Goal: Navigation & Orientation: Find specific page/section

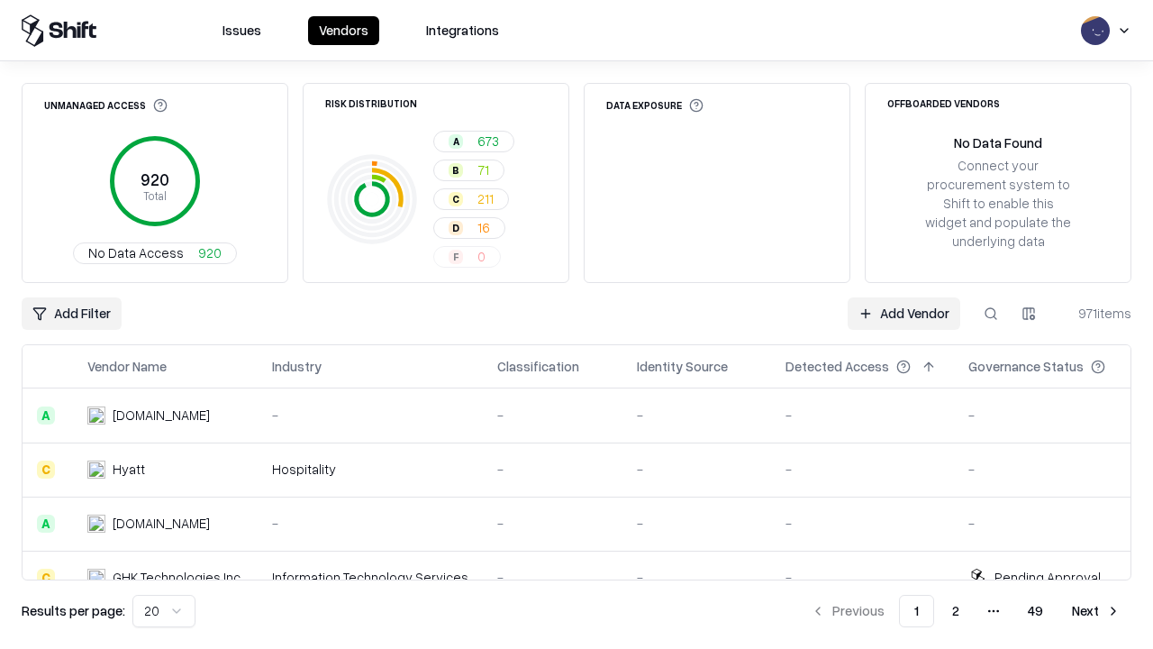
click at [164, 611] on html "Issues Vendors Integrations Unmanaged Access 920 Total No Data Access 920 Risk …" at bounding box center [576, 324] width 1153 height 649
click at [1096, 611] on button "Next" at bounding box center [1096, 610] width 70 height 32
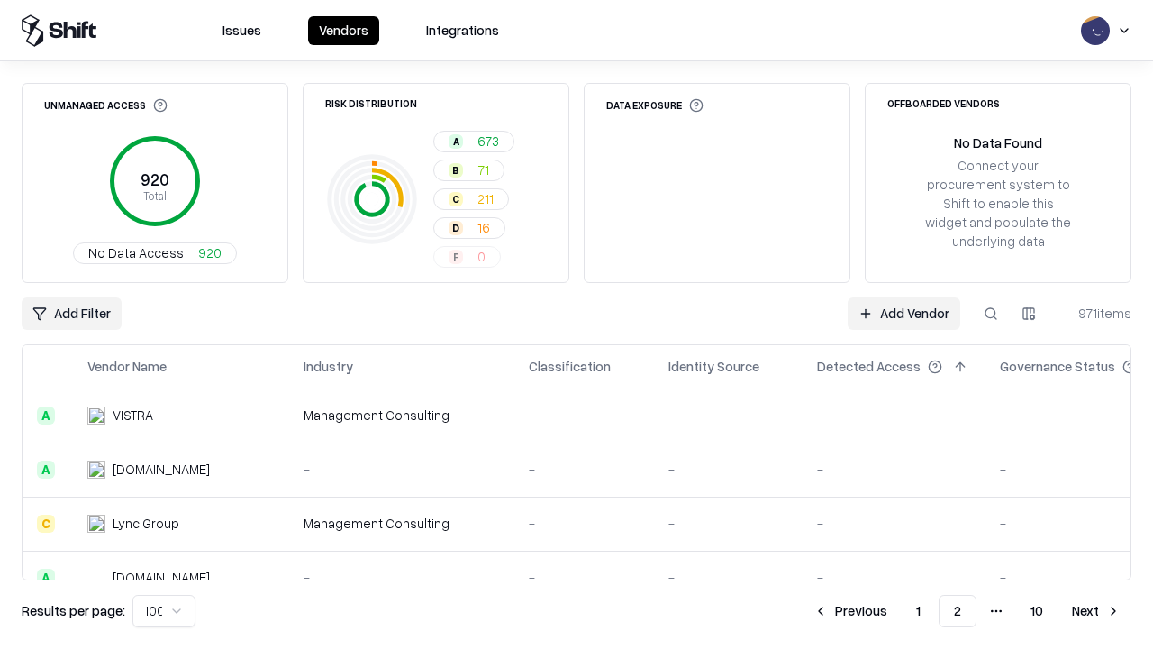
click at [1096, 611] on button "Next" at bounding box center [1096, 610] width 70 height 32
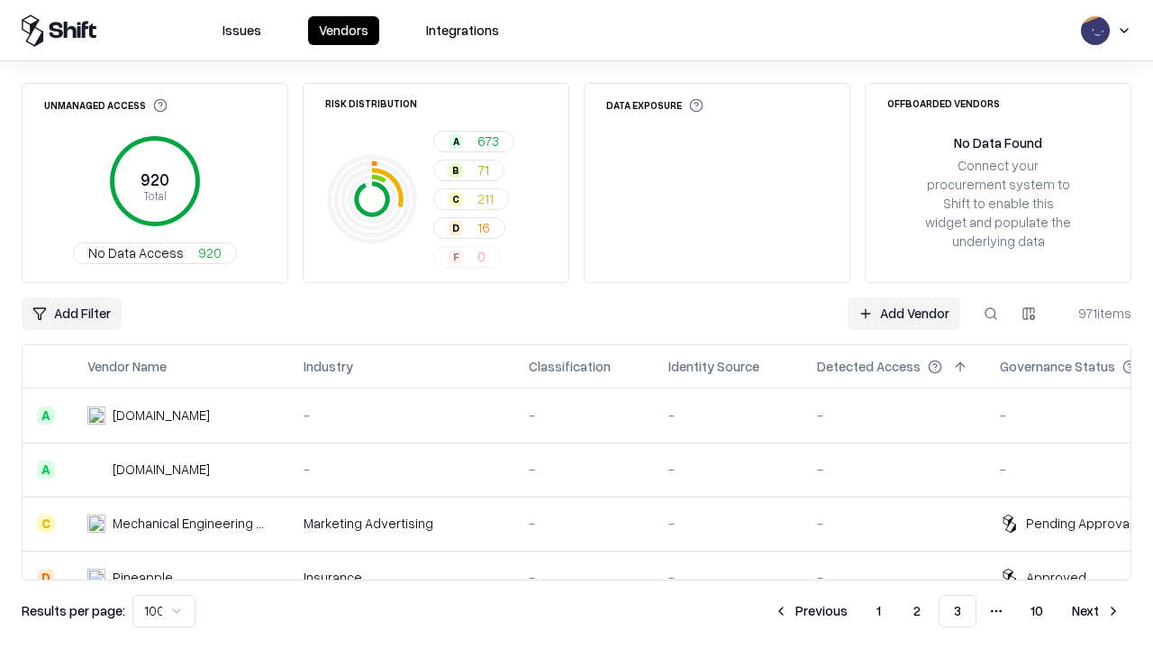
click at [1096, 611] on button "Next" at bounding box center [1096, 610] width 70 height 32
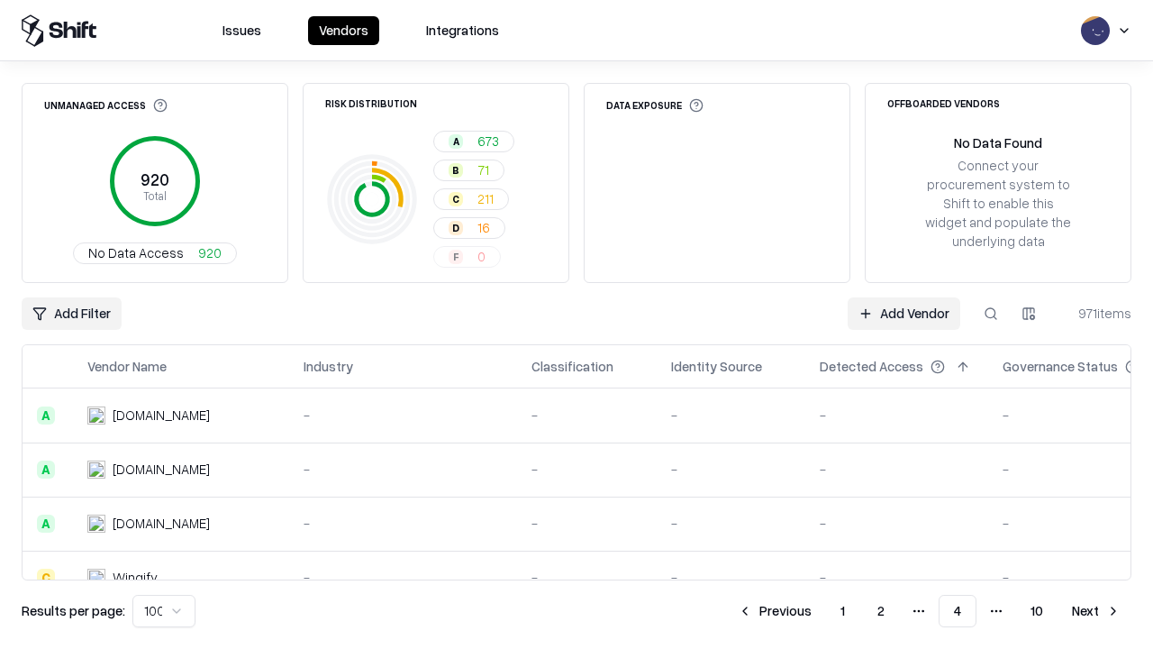
click at [1096, 611] on button "Next" at bounding box center [1096, 610] width 70 height 32
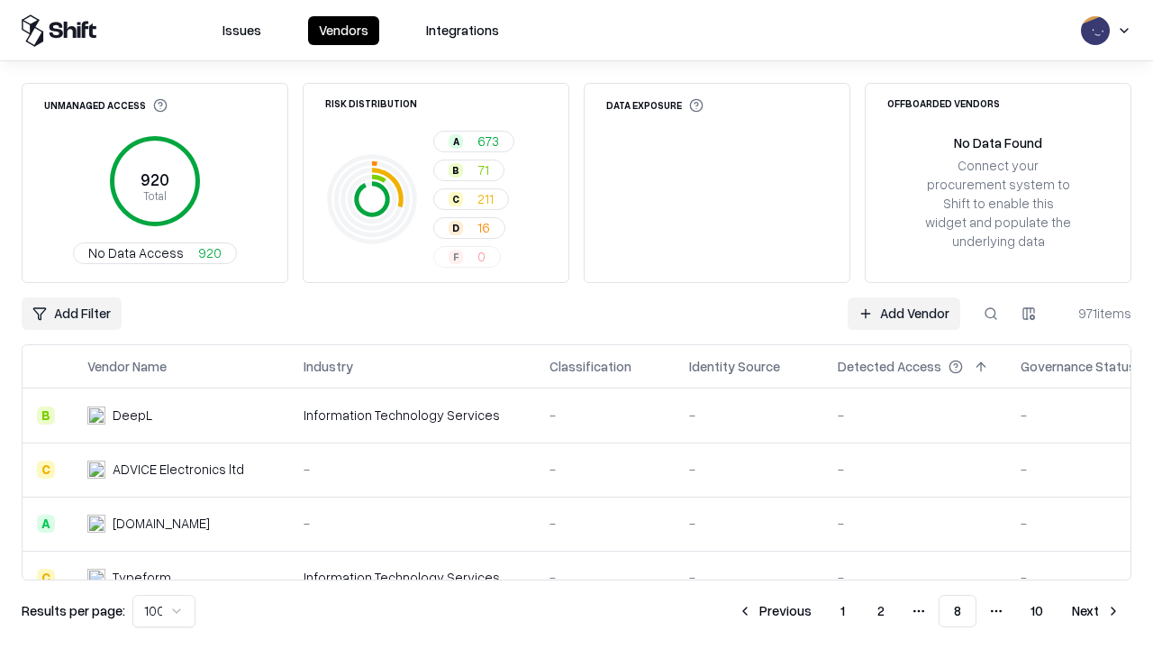
click at [1096, 611] on button "Next" at bounding box center [1096, 610] width 70 height 32
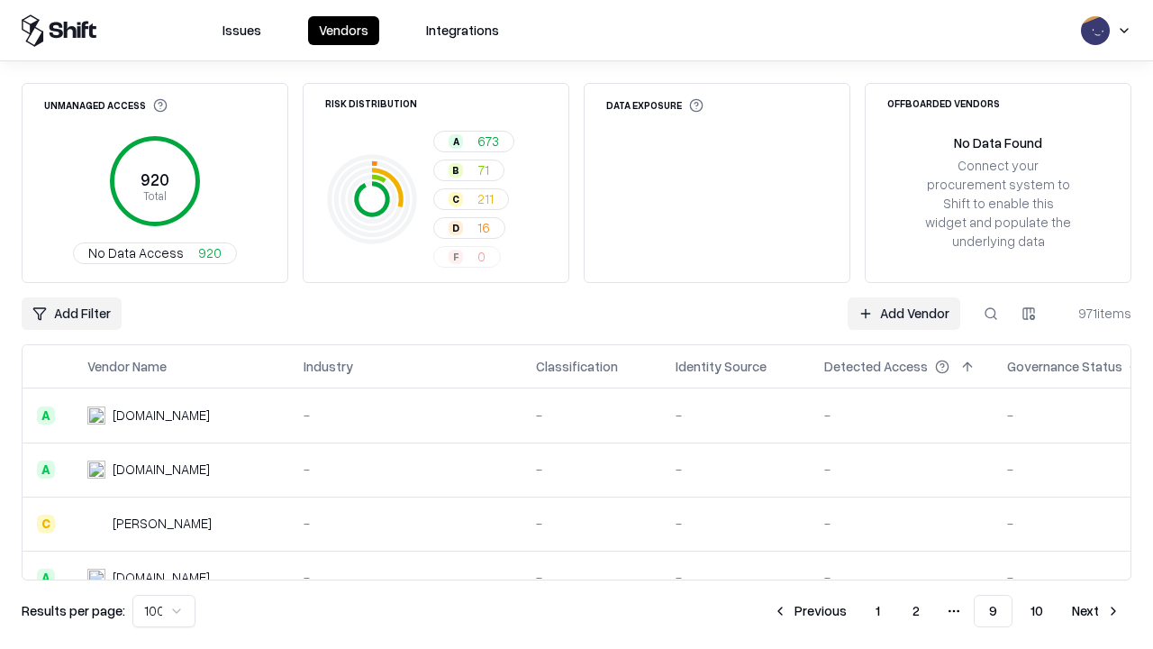
click at [1096, 611] on button "Next" at bounding box center [1096, 610] width 70 height 32
click at [850, 611] on button "Previous" at bounding box center [850, 610] width 95 height 32
click at [810, 611] on button "Previous" at bounding box center [809, 610] width 95 height 32
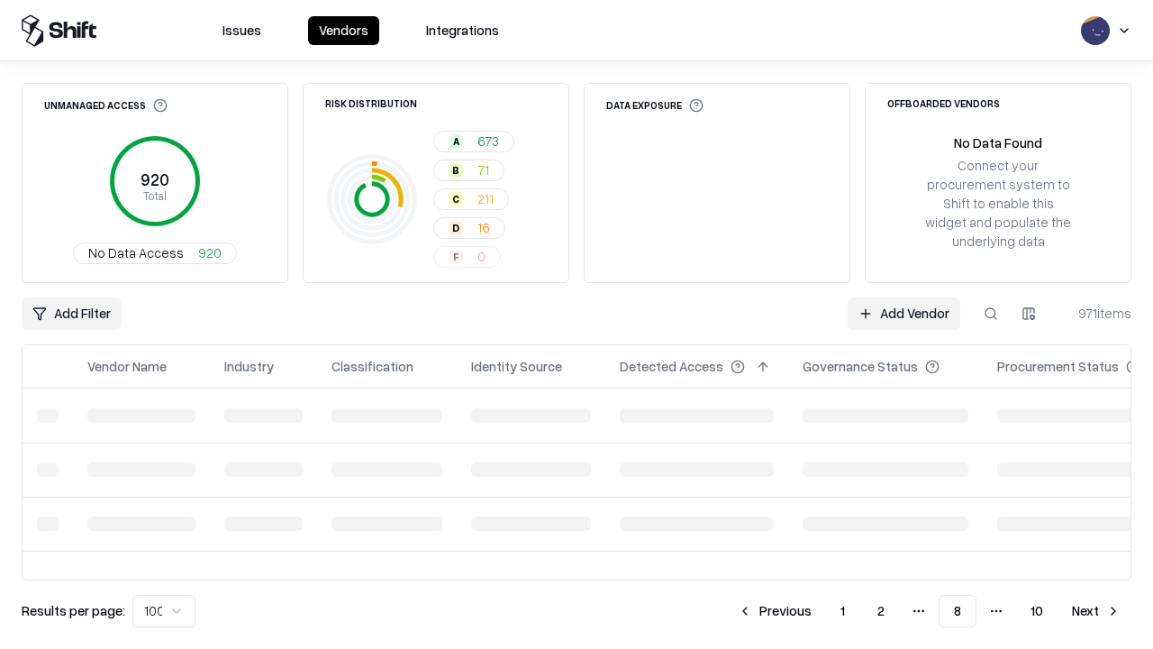
click at [775, 611] on button "Previous" at bounding box center [774, 610] width 95 height 32
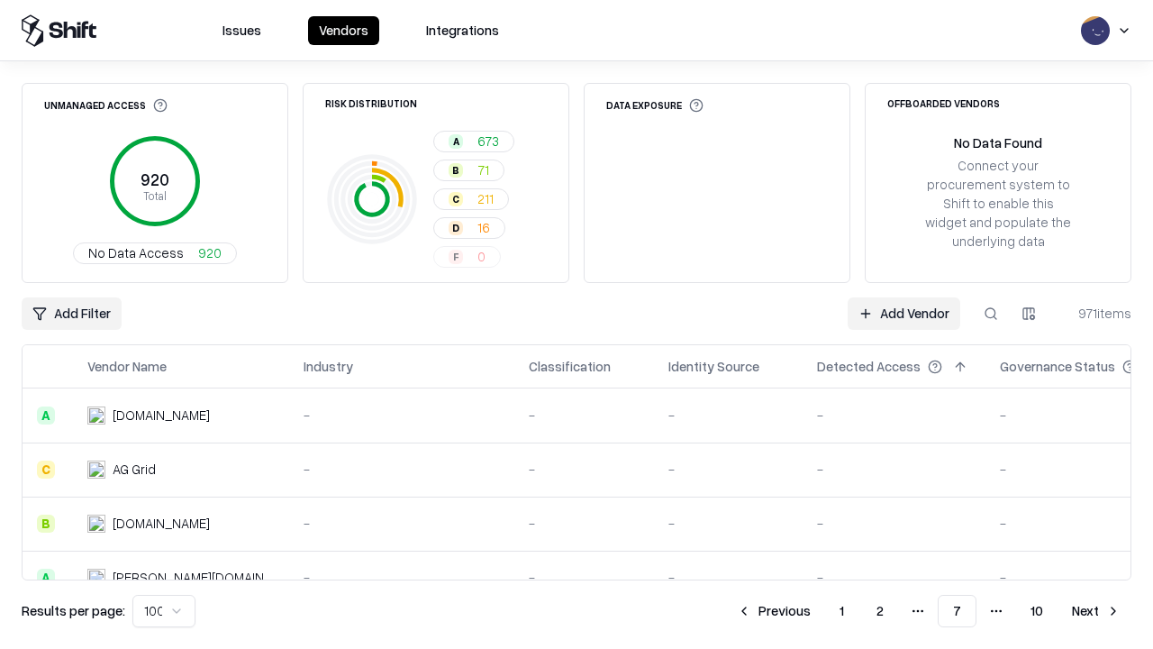
click at [774, 611] on button "Previous" at bounding box center [773, 610] width 95 height 32
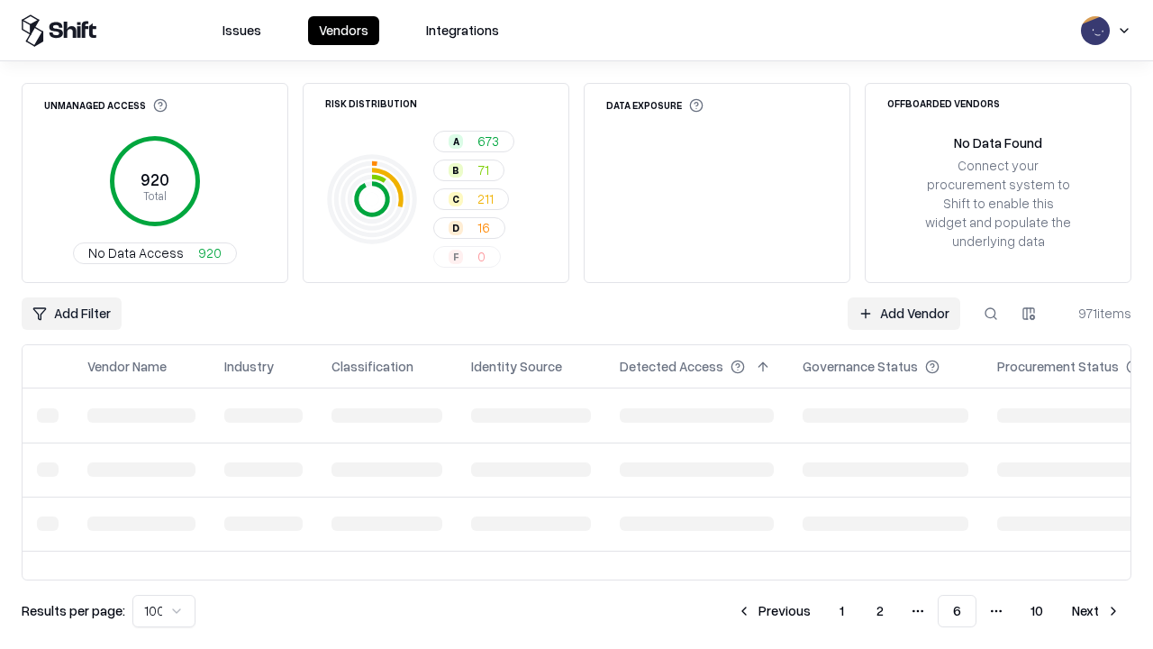
click at [774, 611] on button "Previous" at bounding box center [773, 610] width 95 height 32
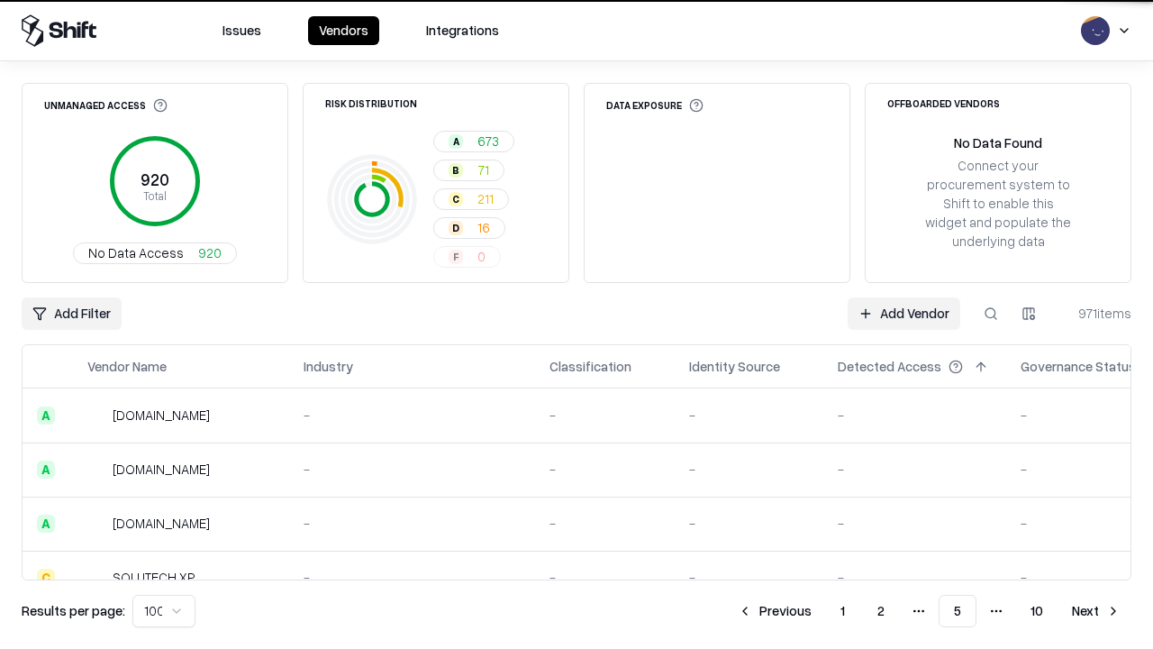
click at [775, 611] on button "Previous" at bounding box center [774, 610] width 95 height 32
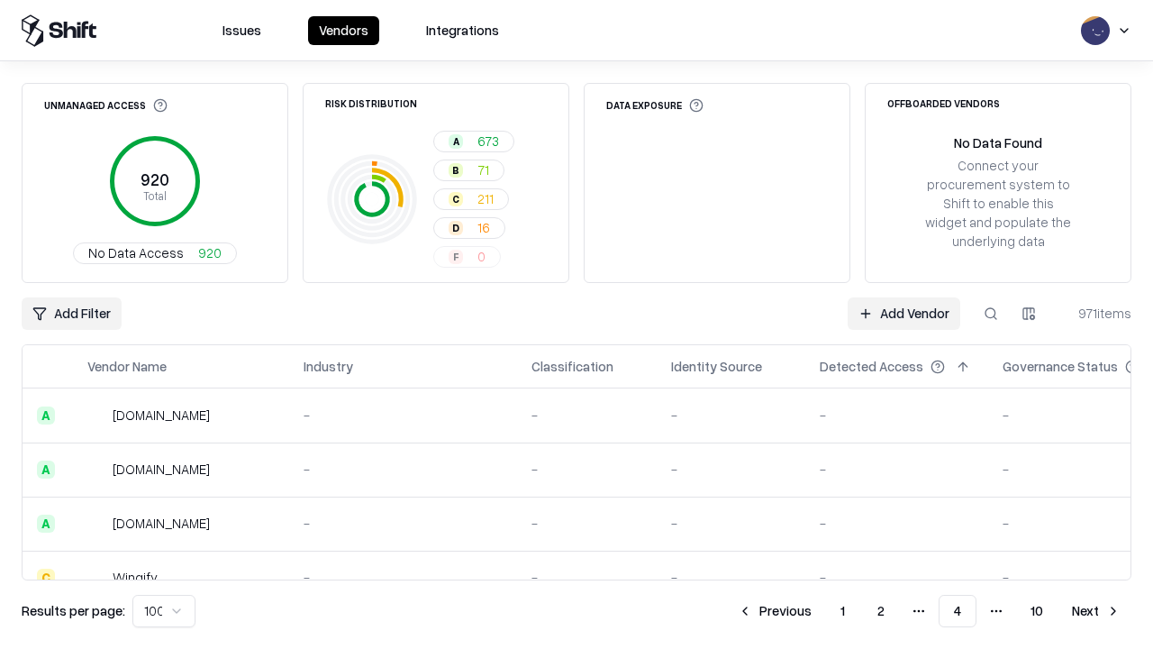
click at [775, 611] on button "Previous" at bounding box center [774, 610] width 95 height 32
